Goal: Communication & Community: Answer question/provide support

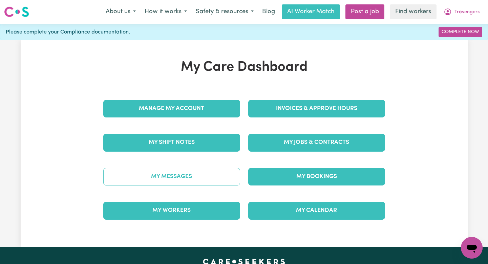
click at [186, 172] on link "My Messages" at bounding box center [171, 177] width 137 height 18
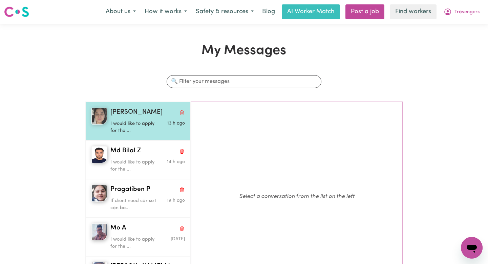
click at [137, 135] on div "Shayleah P I would like to apply for the ... 13 h ago" at bounding box center [138, 121] width 105 height 39
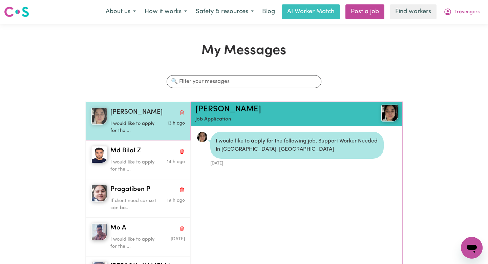
scroll to position [4, 0]
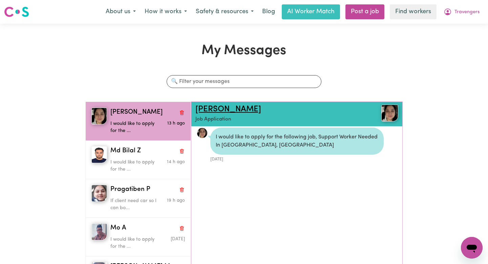
click at [211, 112] on link "[PERSON_NAME]" at bounding box center [228, 109] width 66 height 8
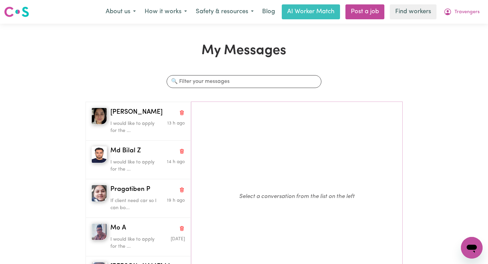
click at [131, 49] on h1 "My Messages" at bounding box center [243, 51] width 317 height 16
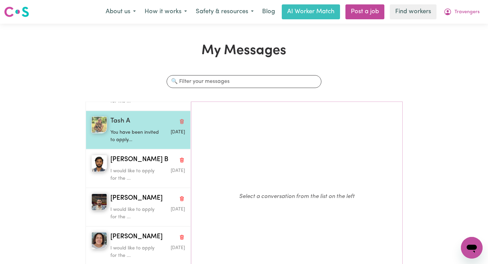
scroll to position [322, 0]
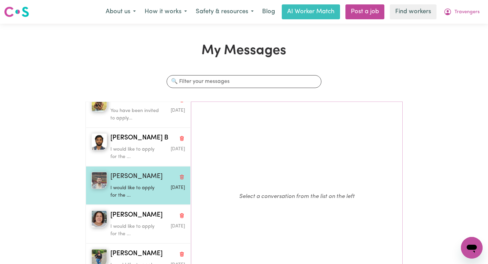
click at [144, 182] on div "[PERSON_NAME]" at bounding box center [147, 177] width 75 height 10
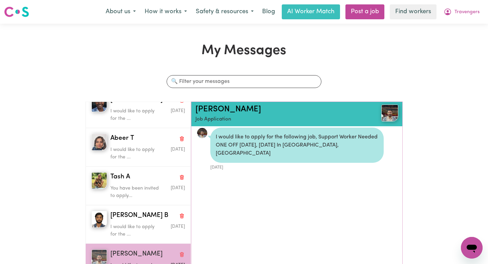
scroll to position [0, 0]
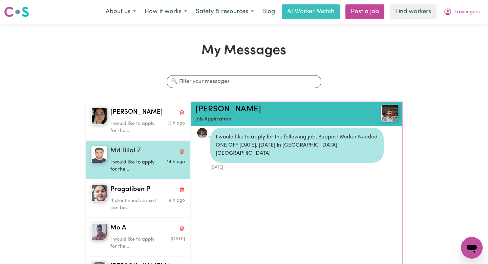
click at [133, 151] on span "Md Bilal Z" at bounding box center [125, 151] width 30 height 10
